Goal: Task Accomplishment & Management: Manage account settings

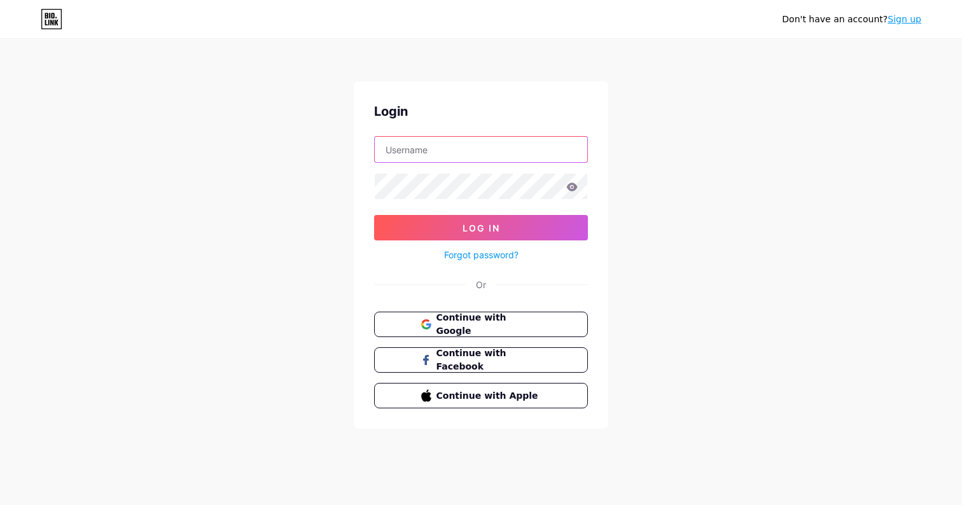
click at [510, 146] on input "text" at bounding box center [481, 149] width 212 height 25
type input "[PERSON_NAME][EMAIL_ADDRESS][PERSON_NAME][DOMAIN_NAME]"
click at [374, 215] on button "Log In" at bounding box center [481, 227] width 214 height 25
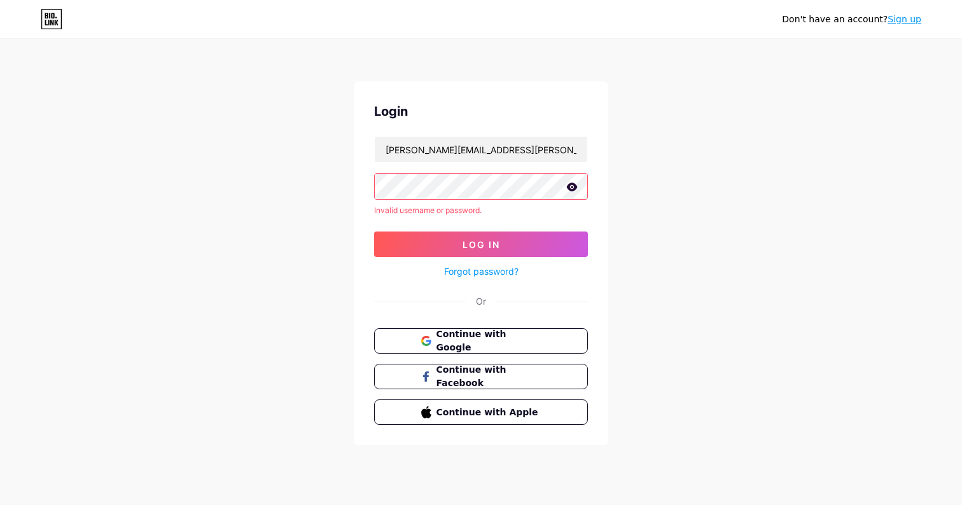
click at [499, 199] on div at bounding box center [481, 186] width 214 height 27
click at [489, 268] on link "Forgot password?" at bounding box center [481, 271] width 74 height 13
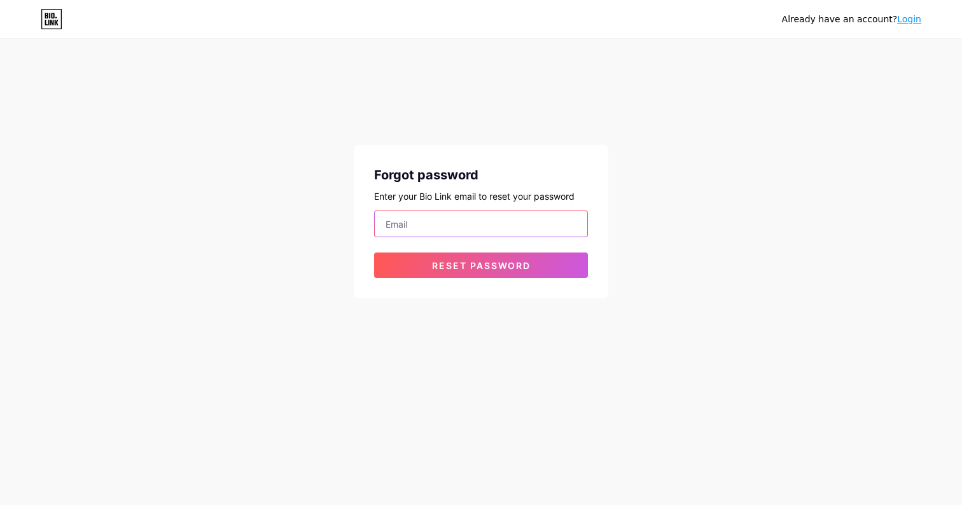
click at [485, 222] on input "email" at bounding box center [481, 223] width 212 height 25
type input "[PERSON_NAME][EMAIL_ADDRESS][PERSON_NAME][DOMAIN_NAME]"
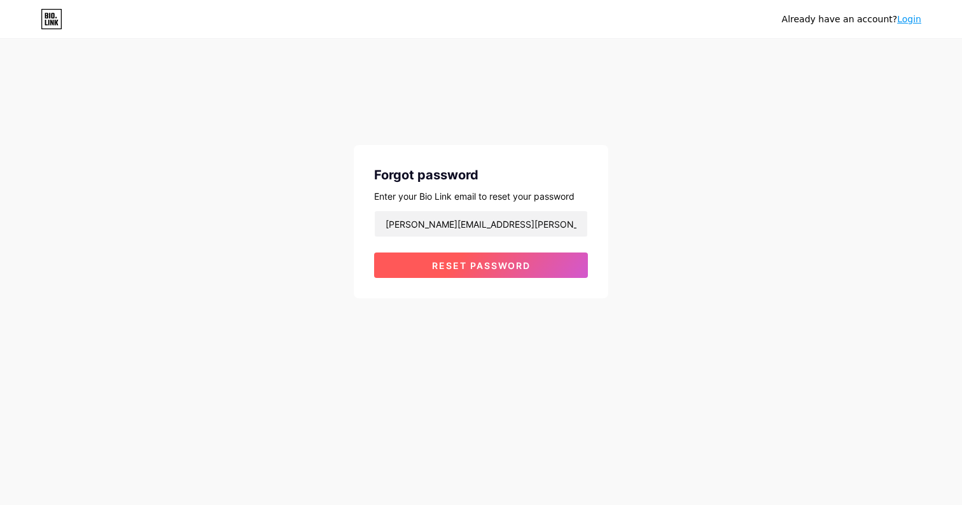
click at [462, 266] on span "Reset password" at bounding box center [481, 265] width 99 height 11
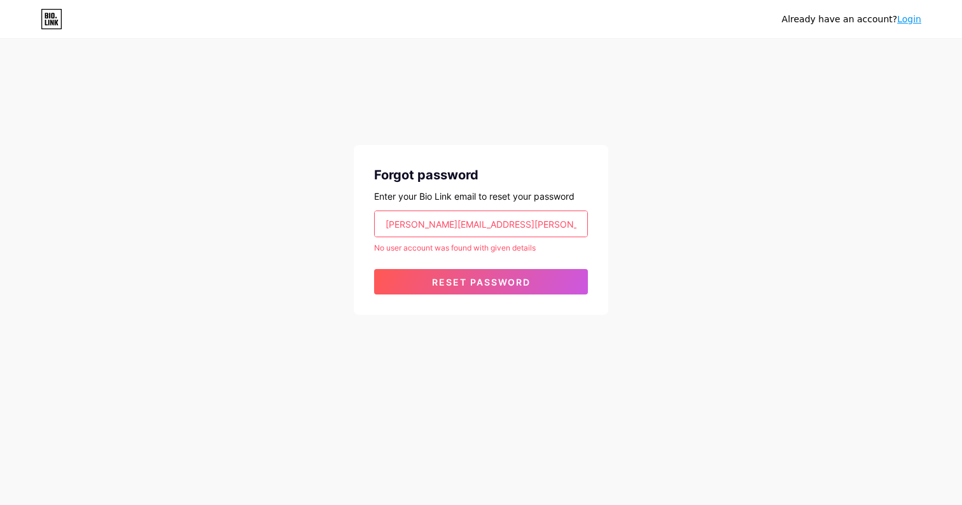
click at [44, 17] on icon at bounding box center [52, 19] width 22 height 20
